Goal: Task Accomplishment & Management: Use online tool/utility

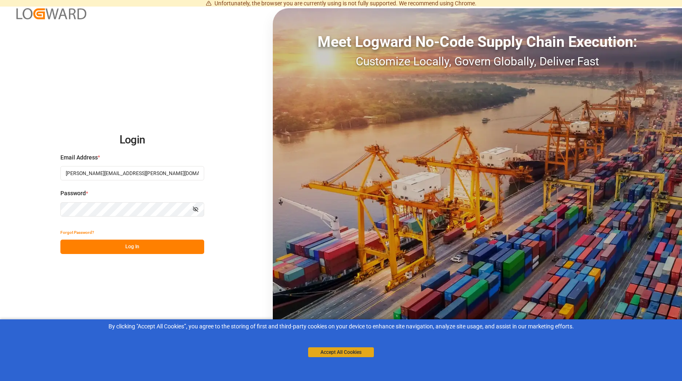
click at [331, 352] on button "Accept All Cookies" at bounding box center [341, 352] width 66 height 10
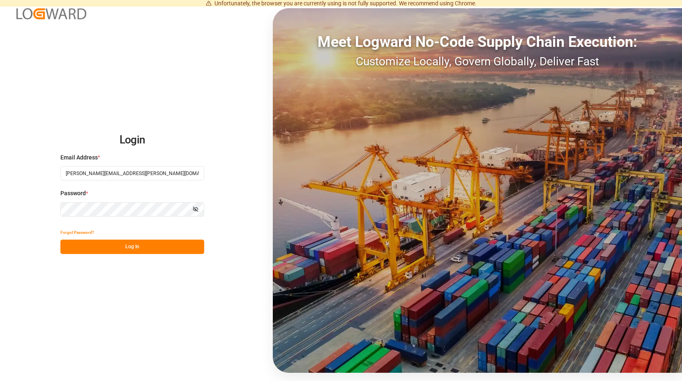
click at [139, 247] on button "Log In" at bounding box center [132, 247] width 144 height 14
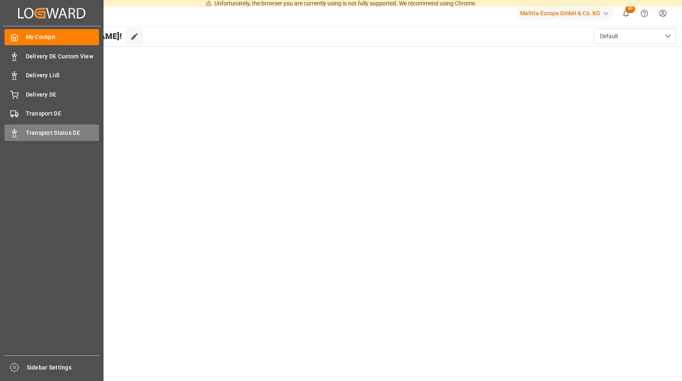
click at [12, 134] on icon at bounding box center [14, 133] width 8 height 8
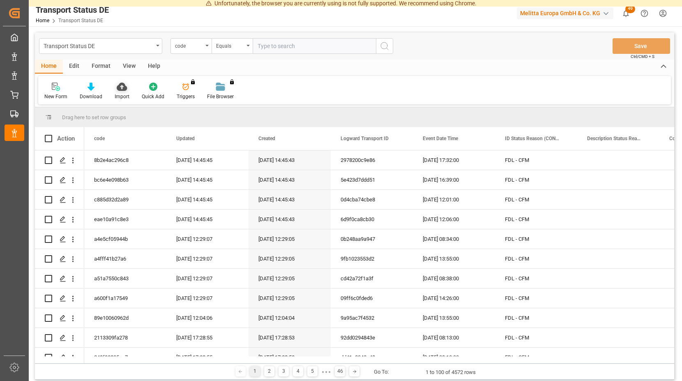
click at [123, 88] on icon at bounding box center [122, 87] width 10 height 8
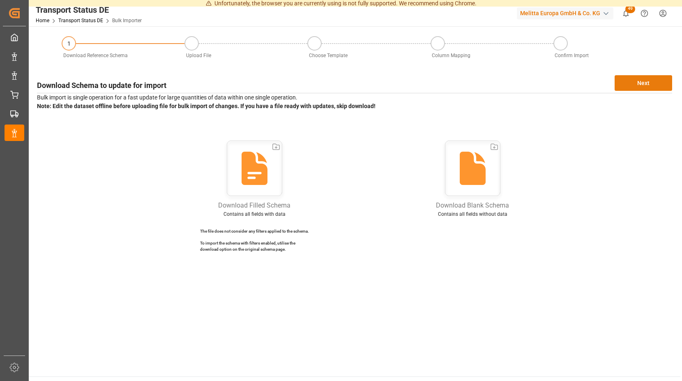
click at [636, 82] on button "Next" at bounding box center [644, 83] width 58 height 16
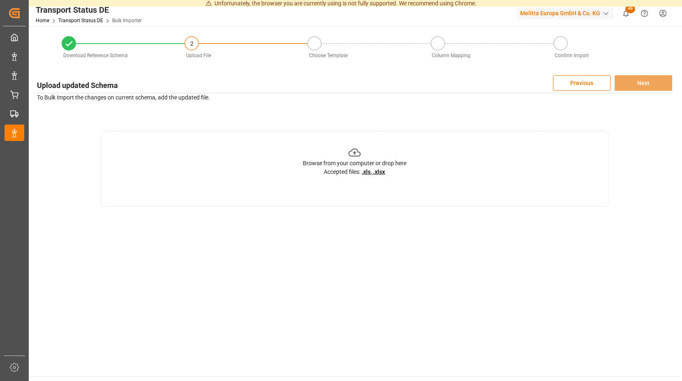
click at [355, 152] on icon at bounding box center [355, 152] width 13 height 8
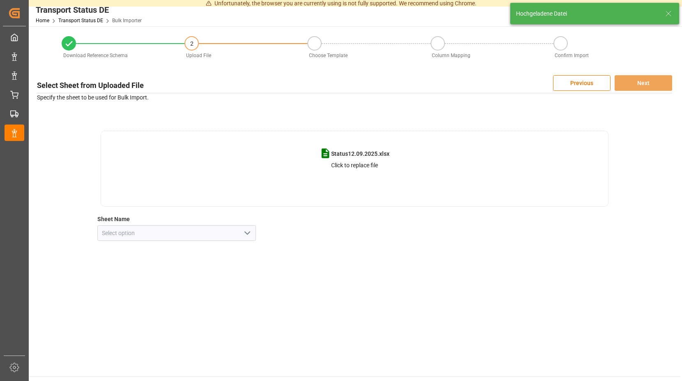
click at [250, 230] on icon "open menu" at bounding box center [248, 233] width 10 height 10
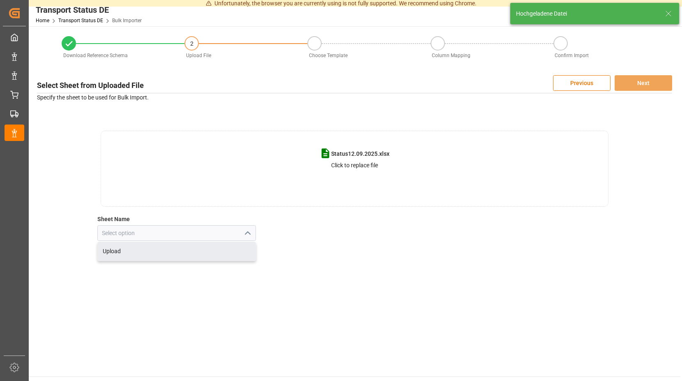
click at [118, 249] on div "Upload" at bounding box center [177, 251] width 158 height 18
type input "Upload"
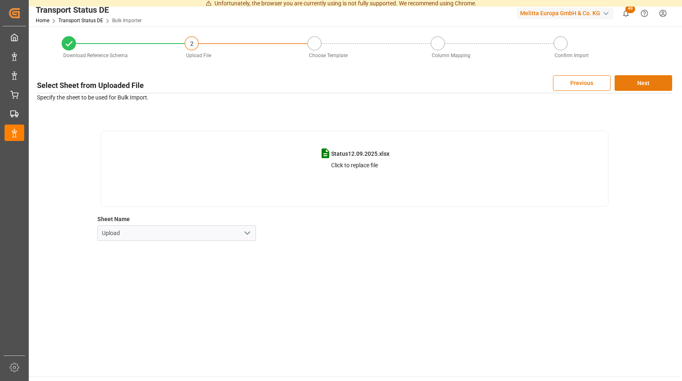
click at [626, 83] on button "Next" at bounding box center [644, 83] width 58 height 16
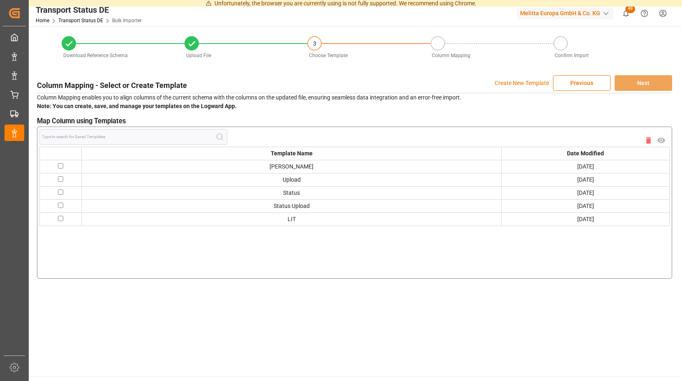
click at [60, 166] on input "checkbox" at bounding box center [60, 165] width 5 height 5
checkbox input "true"
click at [640, 81] on button "Next" at bounding box center [644, 83] width 58 height 16
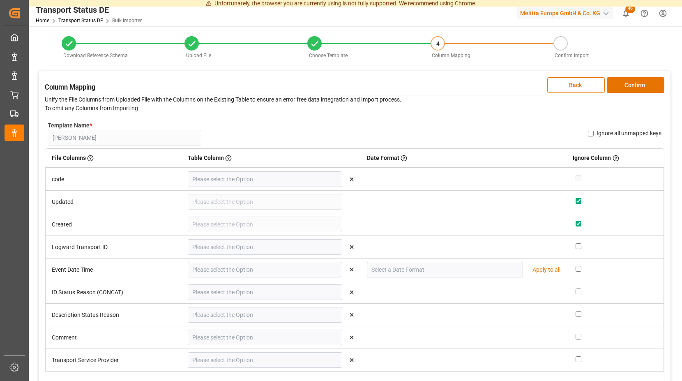
type input "code"
type input "Logward Transport ID"
type input "Event Date Time"
type input "DD.MM.YYYY"
type input "ID Status Reason (CONCAT)"
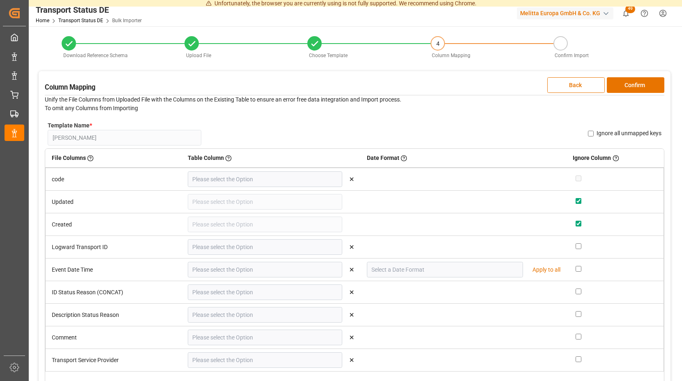
type input "Description Status Reason"
type input "Comment"
type input "Transport Service Provider"
click at [620, 88] on button "Confirm" at bounding box center [636, 85] width 58 height 16
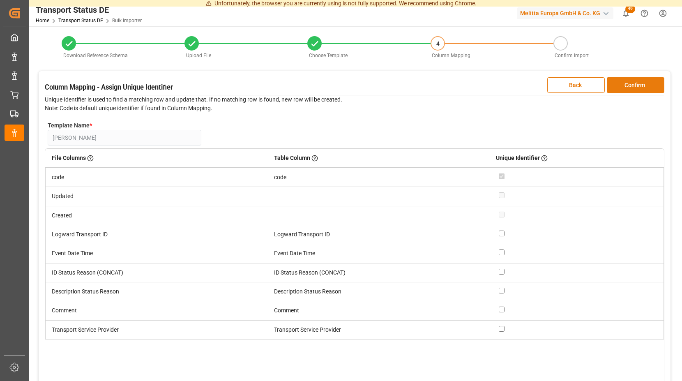
click at [618, 86] on button "Confirm" at bounding box center [636, 85] width 58 height 16
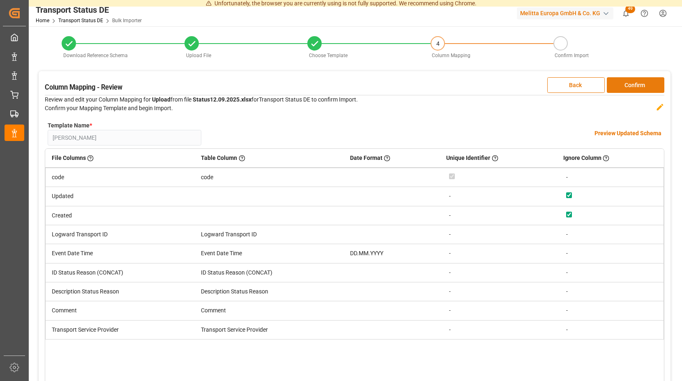
click at [618, 84] on button "Confirm" at bounding box center [636, 85] width 58 height 16
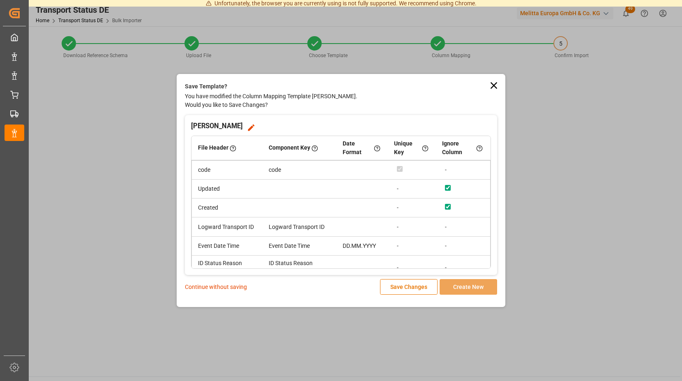
click at [223, 285] on p "Continue without saving" at bounding box center [216, 287] width 62 height 9
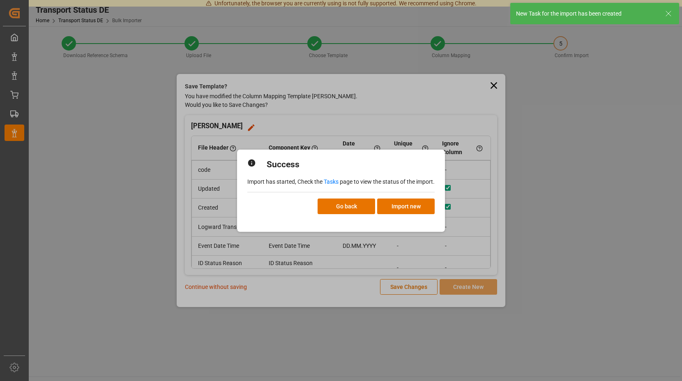
click at [335, 180] on link "Tasks" at bounding box center [331, 181] width 15 height 7
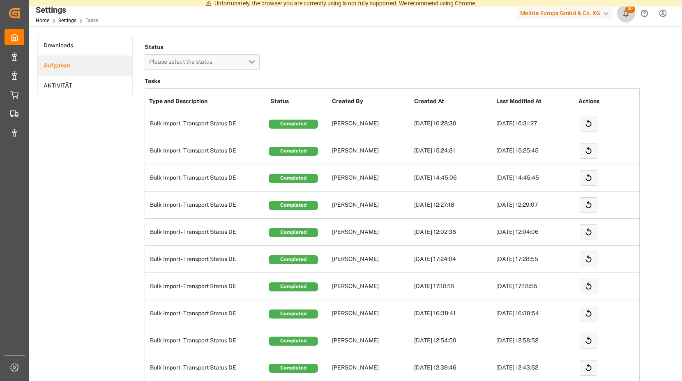
click at [629, 9] on span "50" at bounding box center [631, 9] width 10 height 8
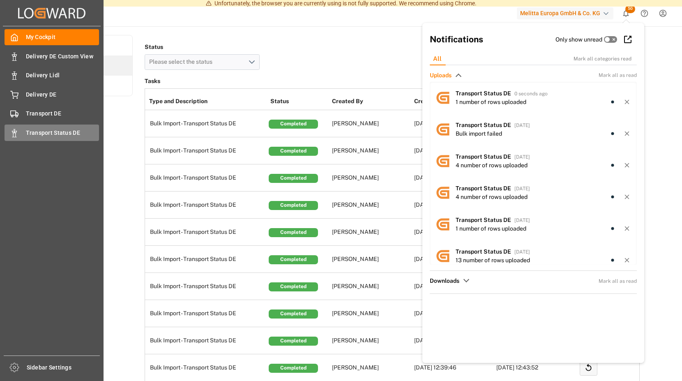
click at [16, 131] on polygon at bounding box center [15, 132] width 2 height 2
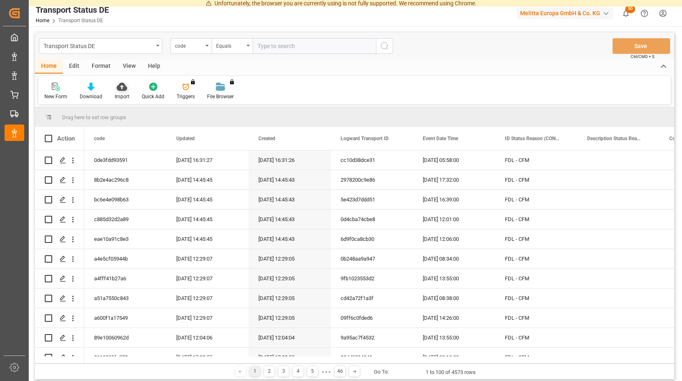
click at [122, 87] on icon at bounding box center [122, 87] width 10 height 8
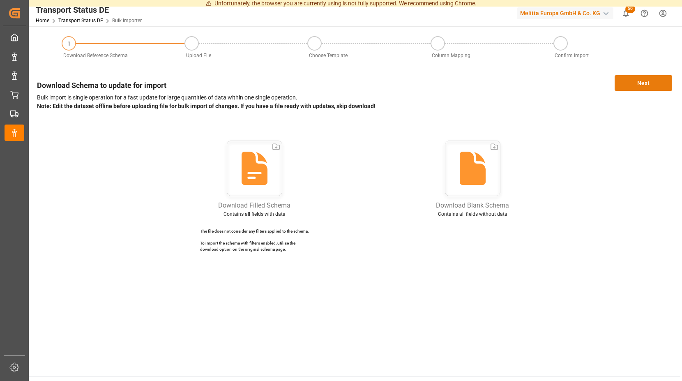
click at [650, 84] on button "Next" at bounding box center [644, 83] width 58 height 16
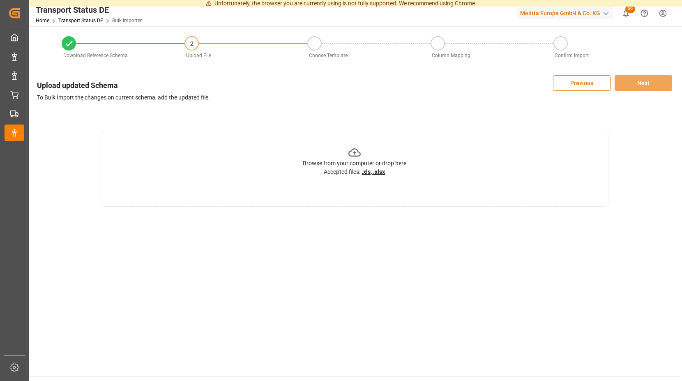
click at [355, 152] on icon at bounding box center [355, 152] width 13 height 8
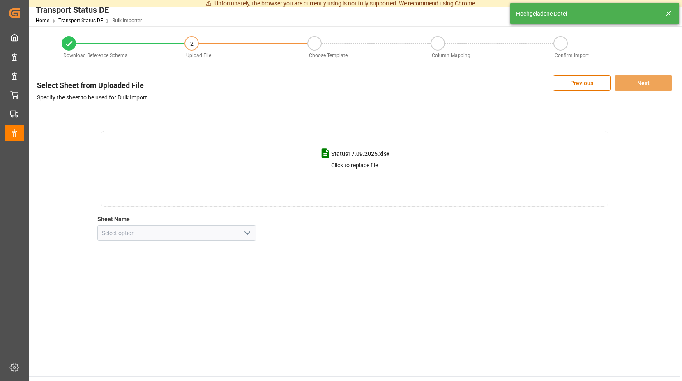
click at [248, 231] on icon "open menu" at bounding box center [248, 233] width 10 height 10
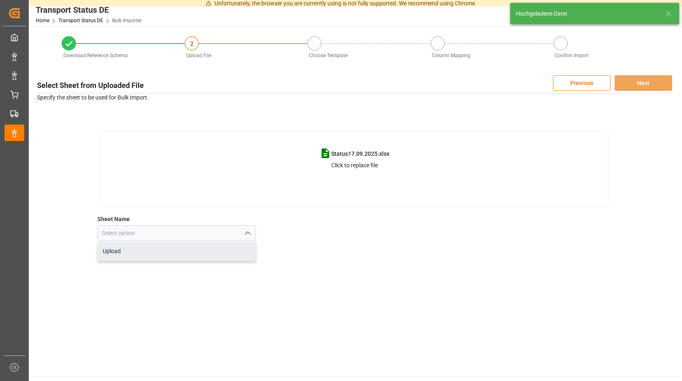
click at [148, 245] on div "Upload" at bounding box center [177, 251] width 158 height 18
type input "Upload"
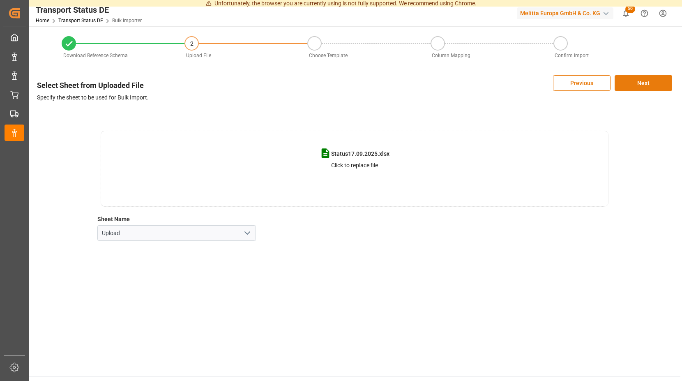
click at [643, 86] on button "Next" at bounding box center [644, 83] width 58 height 16
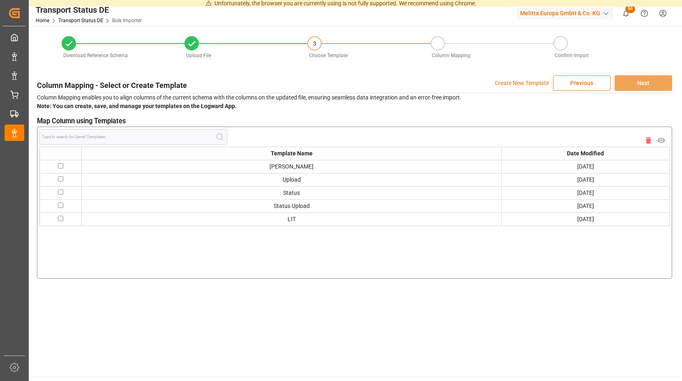
click at [61, 164] on input "checkbox" at bounding box center [60, 165] width 5 height 5
checkbox input "true"
click at [638, 86] on button "Next" at bounding box center [644, 83] width 58 height 16
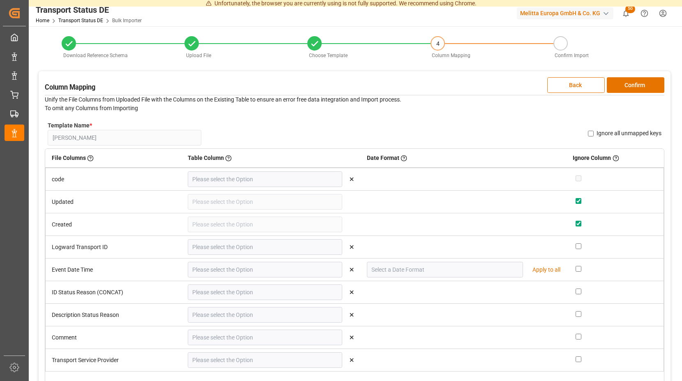
type input "code"
type input "Logward Transport ID"
type input "Event Date Time"
type input "DD.MM.YYYY"
type input "ID Status Reason (CONCAT)"
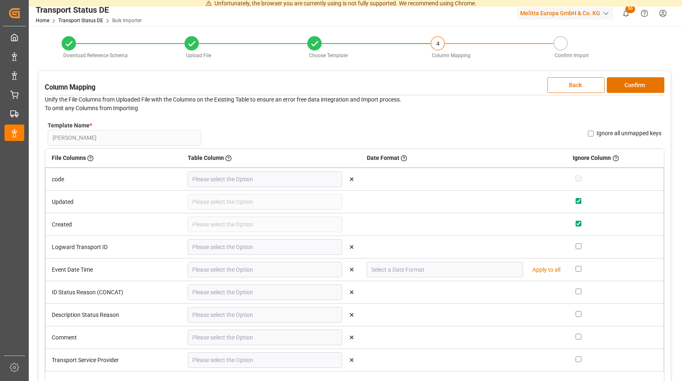
type input "Description Status Reason"
type input "Comment"
type input "Transport Service Provider"
click at [648, 84] on button "Confirm" at bounding box center [636, 85] width 58 height 16
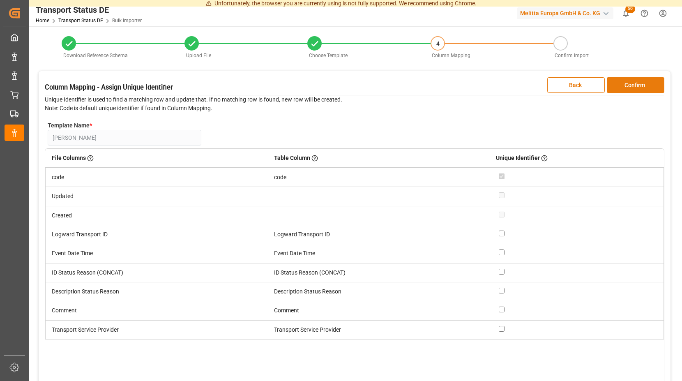
click at [639, 85] on button "Confirm" at bounding box center [636, 85] width 58 height 16
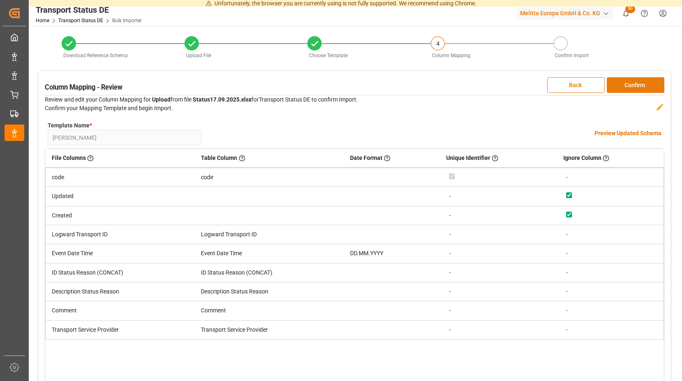
click at [631, 85] on button "Confirm" at bounding box center [636, 85] width 58 height 16
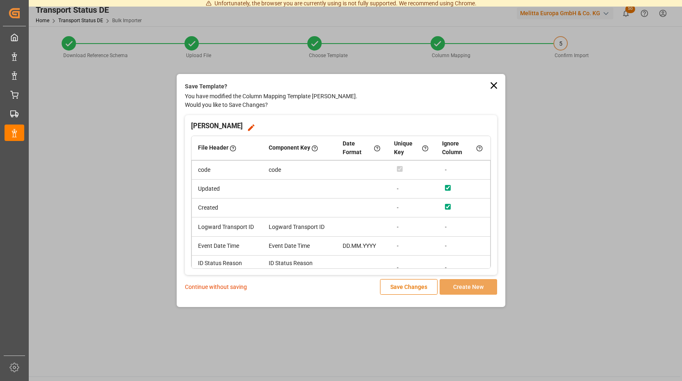
click at [233, 287] on p "Continue without saving" at bounding box center [216, 287] width 62 height 9
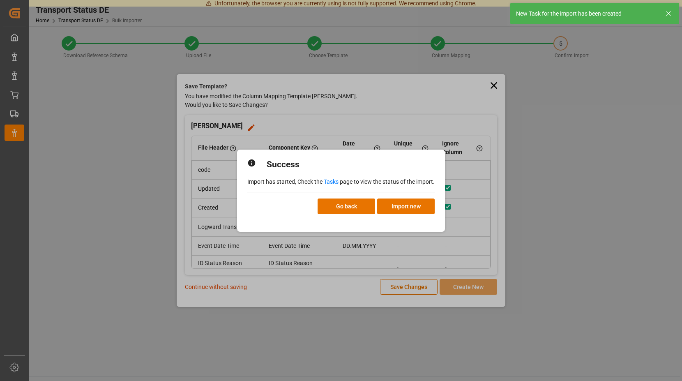
click at [330, 180] on link "Tasks" at bounding box center [331, 181] width 15 height 7
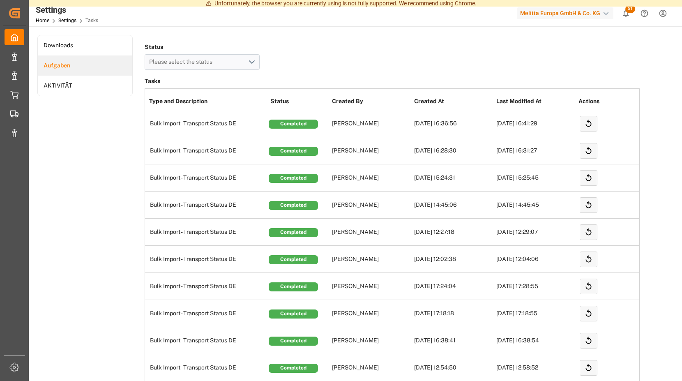
click at [627, 14] on icon "show 51 new notifications" at bounding box center [626, 13] width 9 height 9
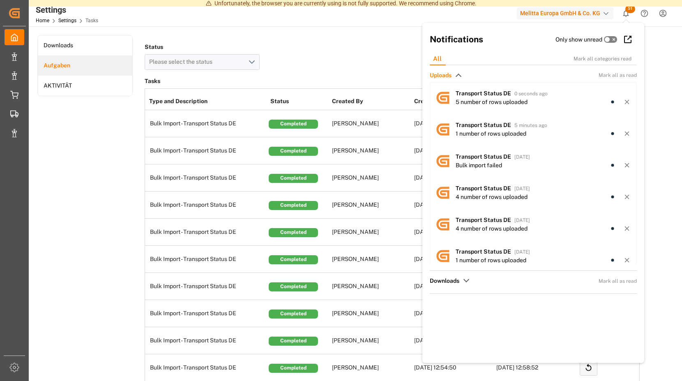
click at [628, 8] on span "51" at bounding box center [631, 9] width 10 height 8
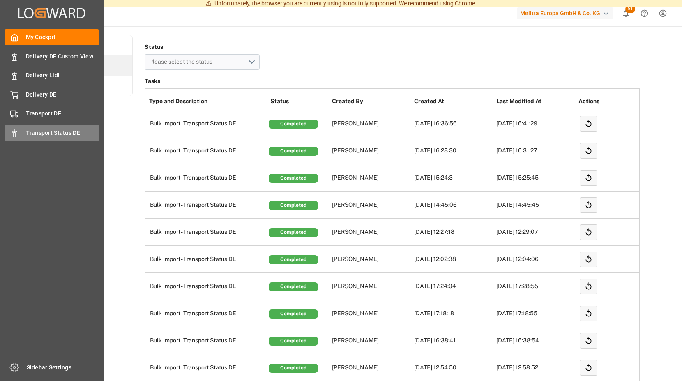
click at [62, 134] on span "Transport Status DE" at bounding box center [63, 133] width 74 height 9
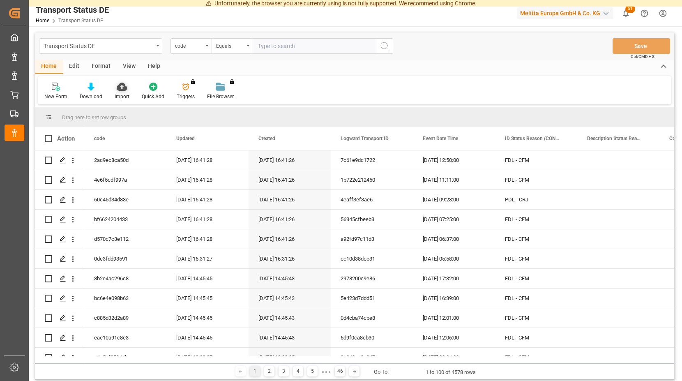
click at [121, 88] on icon at bounding box center [122, 87] width 10 height 8
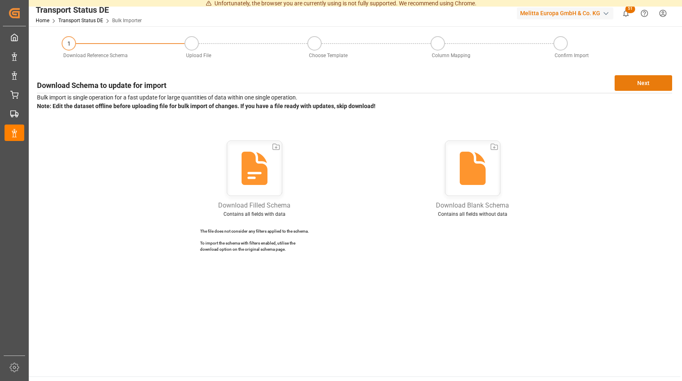
click at [638, 84] on button "Next" at bounding box center [644, 83] width 58 height 16
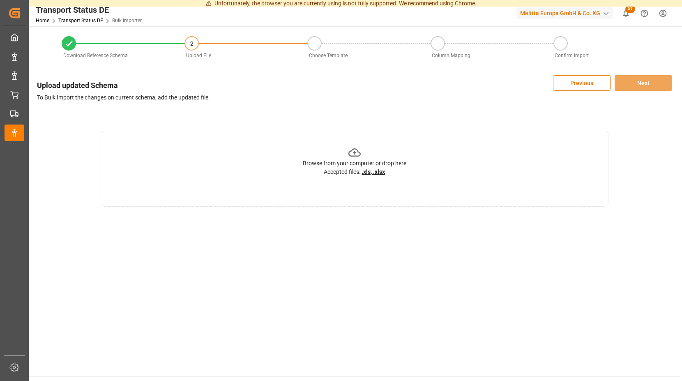
click at [355, 152] on icon at bounding box center [355, 152] width 13 height 8
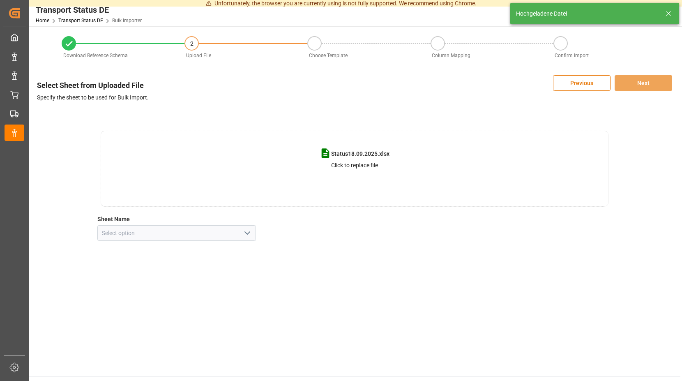
click at [249, 233] on polyline "open menu" at bounding box center [247, 233] width 5 height 2
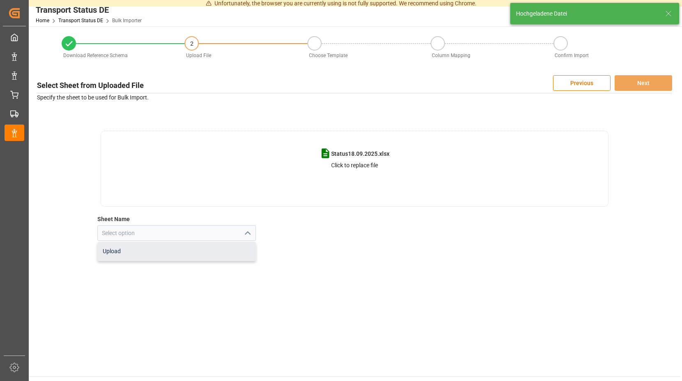
click at [156, 252] on div "Upload" at bounding box center [177, 251] width 158 height 18
type input "Upload"
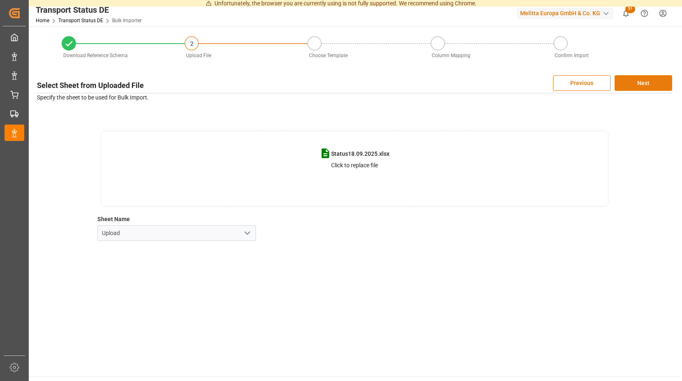
click at [647, 79] on button "Next" at bounding box center [644, 83] width 58 height 16
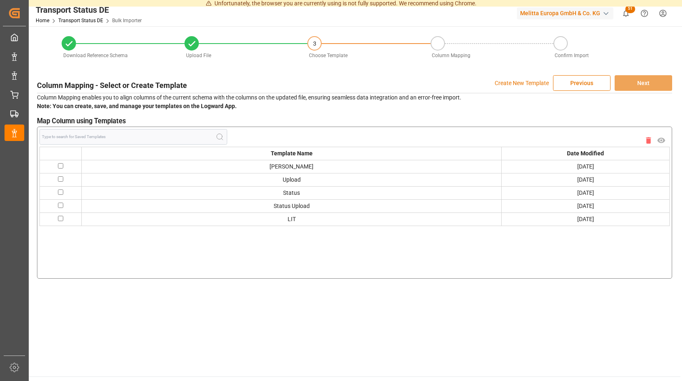
drag, startPoint x: 59, startPoint y: 164, endPoint x: 68, endPoint y: 164, distance: 9.0
click at [60, 164] on input "checkbox" at bounding box center [60, 165] width 5 height 5
checkbox input "true"
click at [657, 86] on button "Next" at bounding box center [644, 83] width 58 height 16
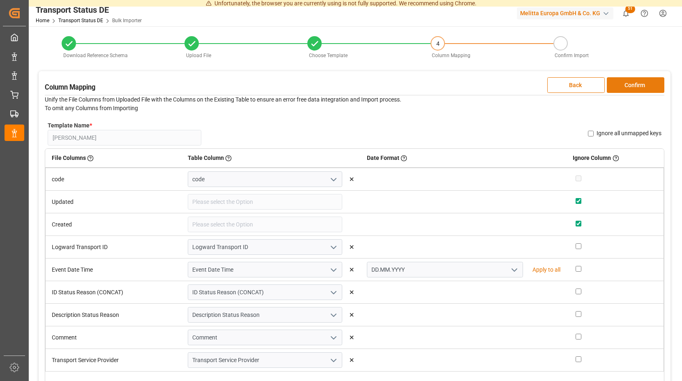
click at [633, 80] on button "Confirm" at bounding box center [636, 85] width 58 height 16
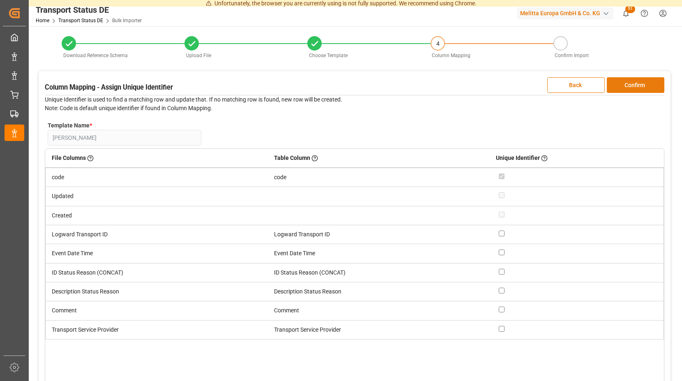
click at [633, 80] on button "Confirm" at bounding box center [636, 85] width 58 height 16
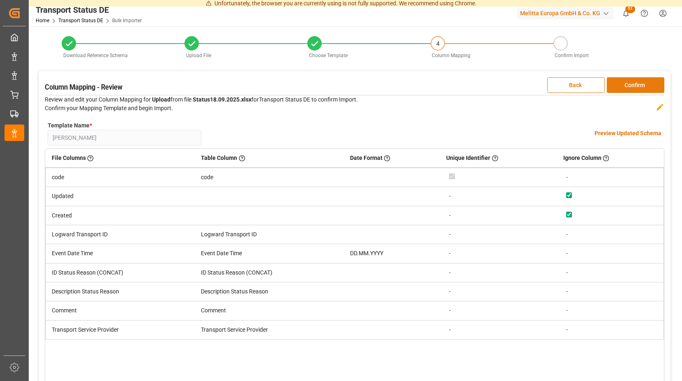
click at [633, 82] on button "Confirm" at bounding box center [636, 85] width 58 height 16
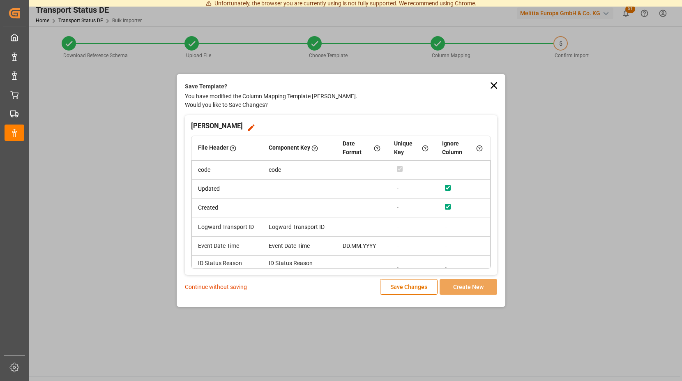
click at [215, 288] on p "Continue without saving" at bounding box center [216, 287] width 62 height 9
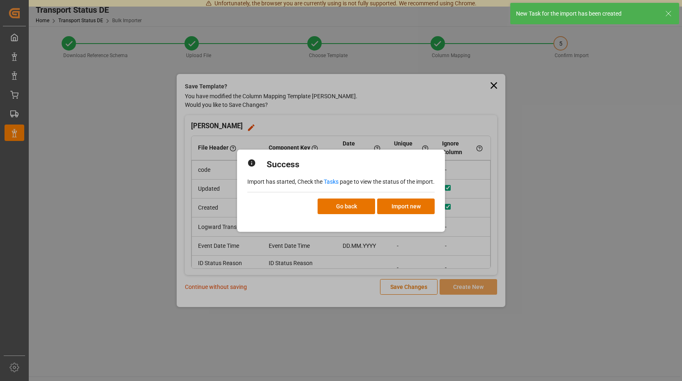
click at [333, 182] on link "Tasks" at bounding box center [331, 181] width 15 height 7
